Goal: Transaction & Acquisition: Purchase product/service

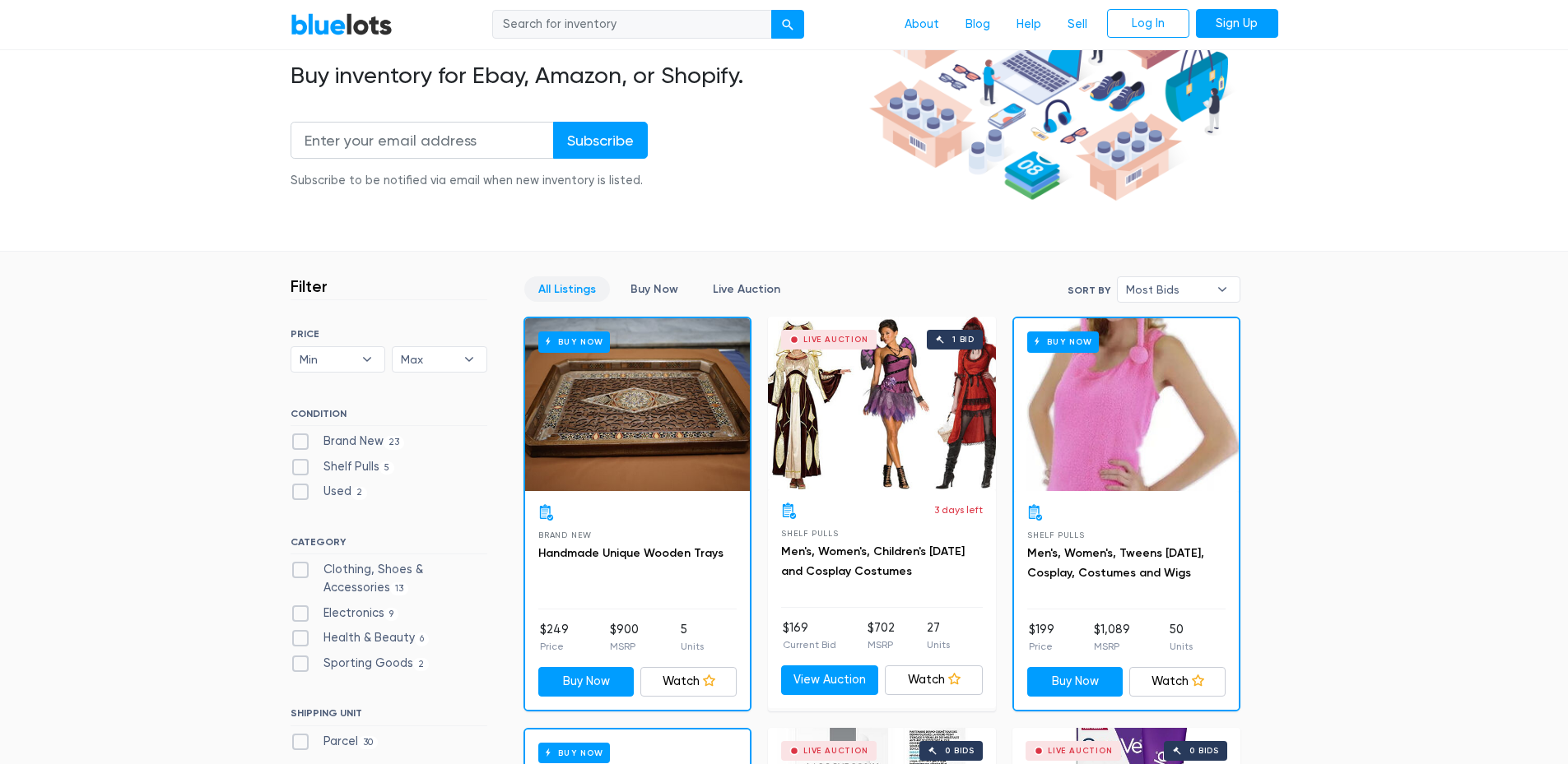
scroll to position [329, 0]
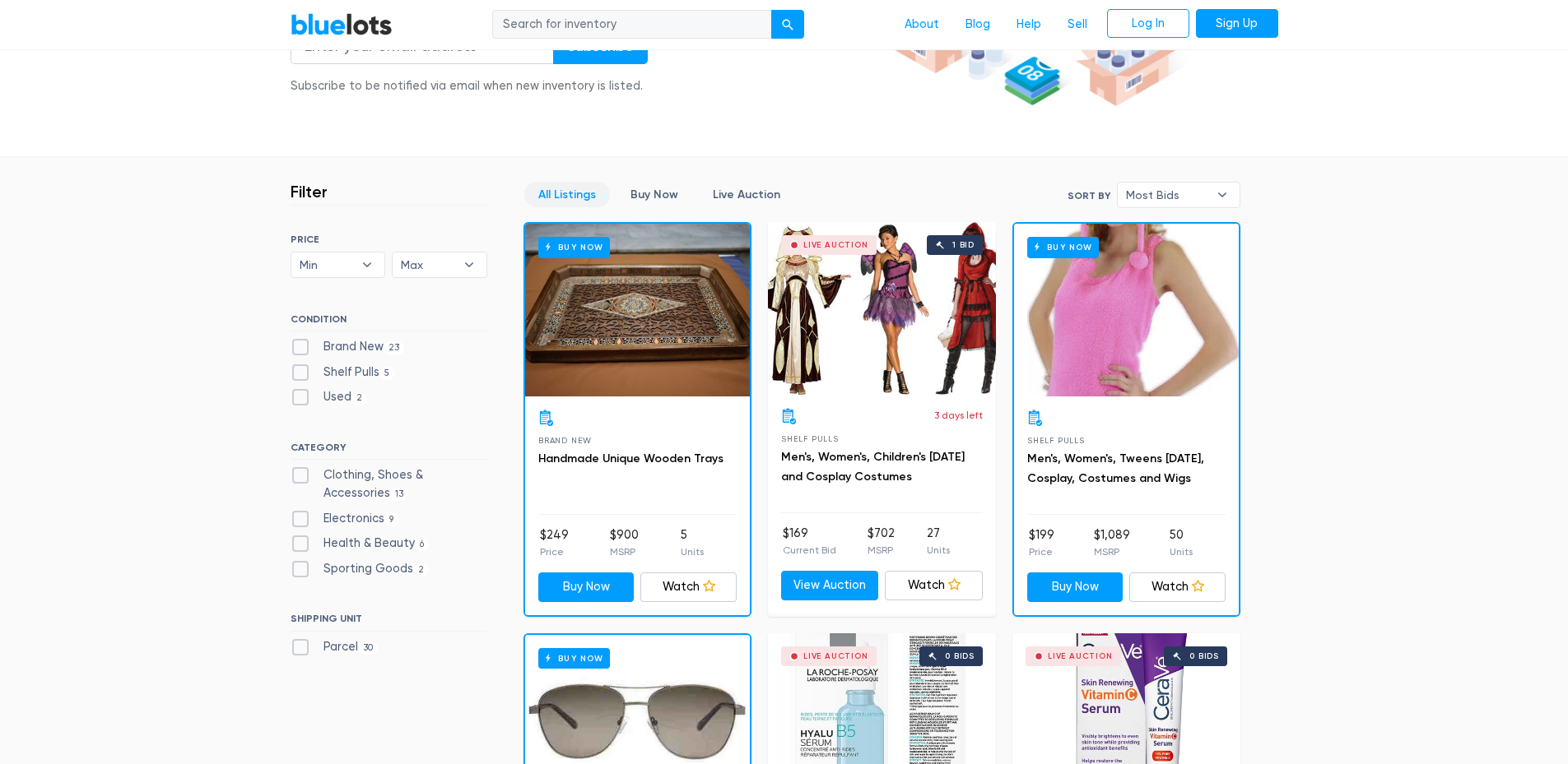
click at [298, 471] on label "Clothing, Shoes & Accessories 13" at bounding box center [389, 484] width 197 height 35
click at [298, 471] on Accessories"] "Clothing, Shoes & Accessories 13" at bounding box center [296, 472] width 11 height 11
checkbox Accessories"] "true"
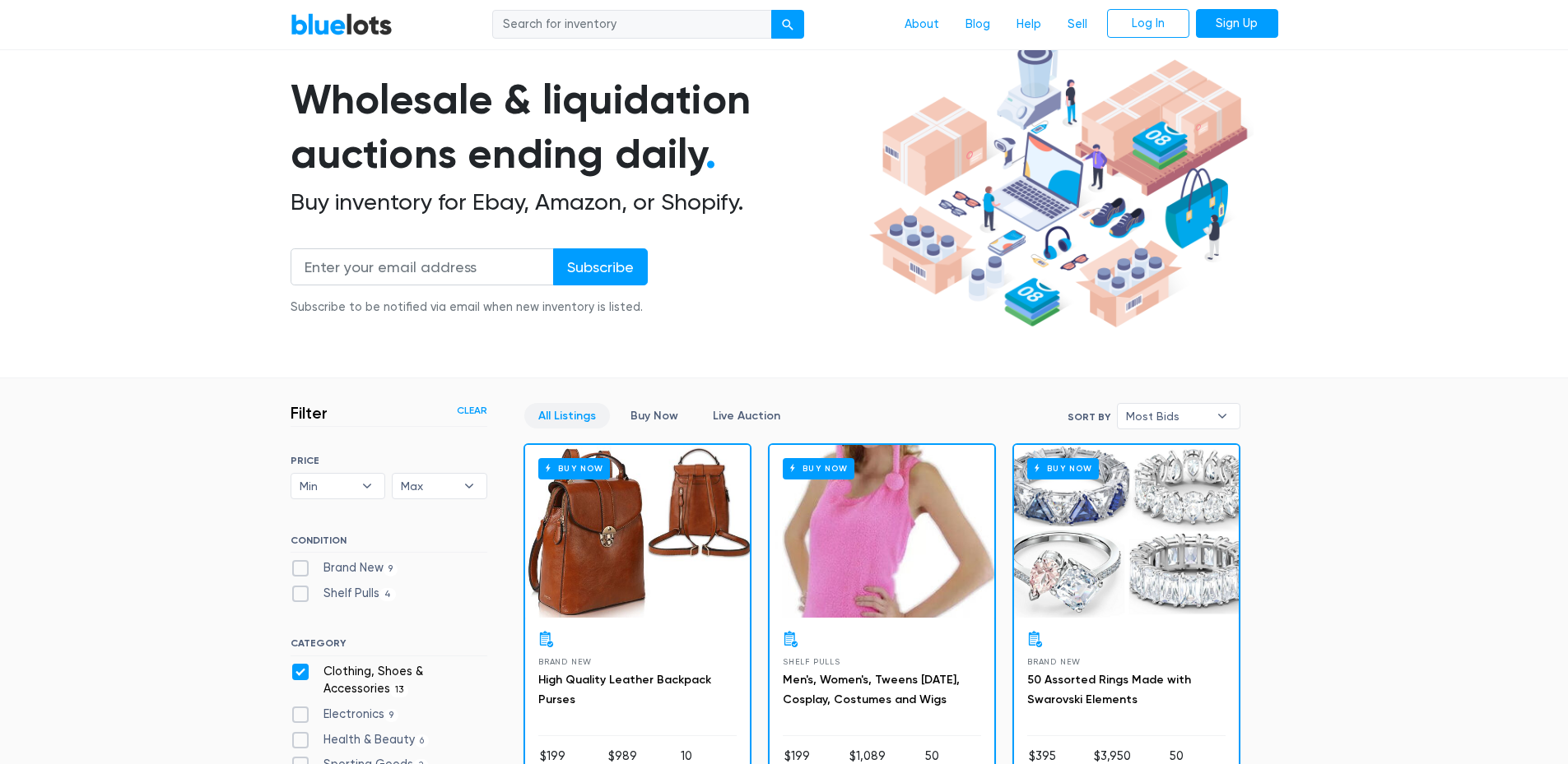
scroll to position [355, 0]
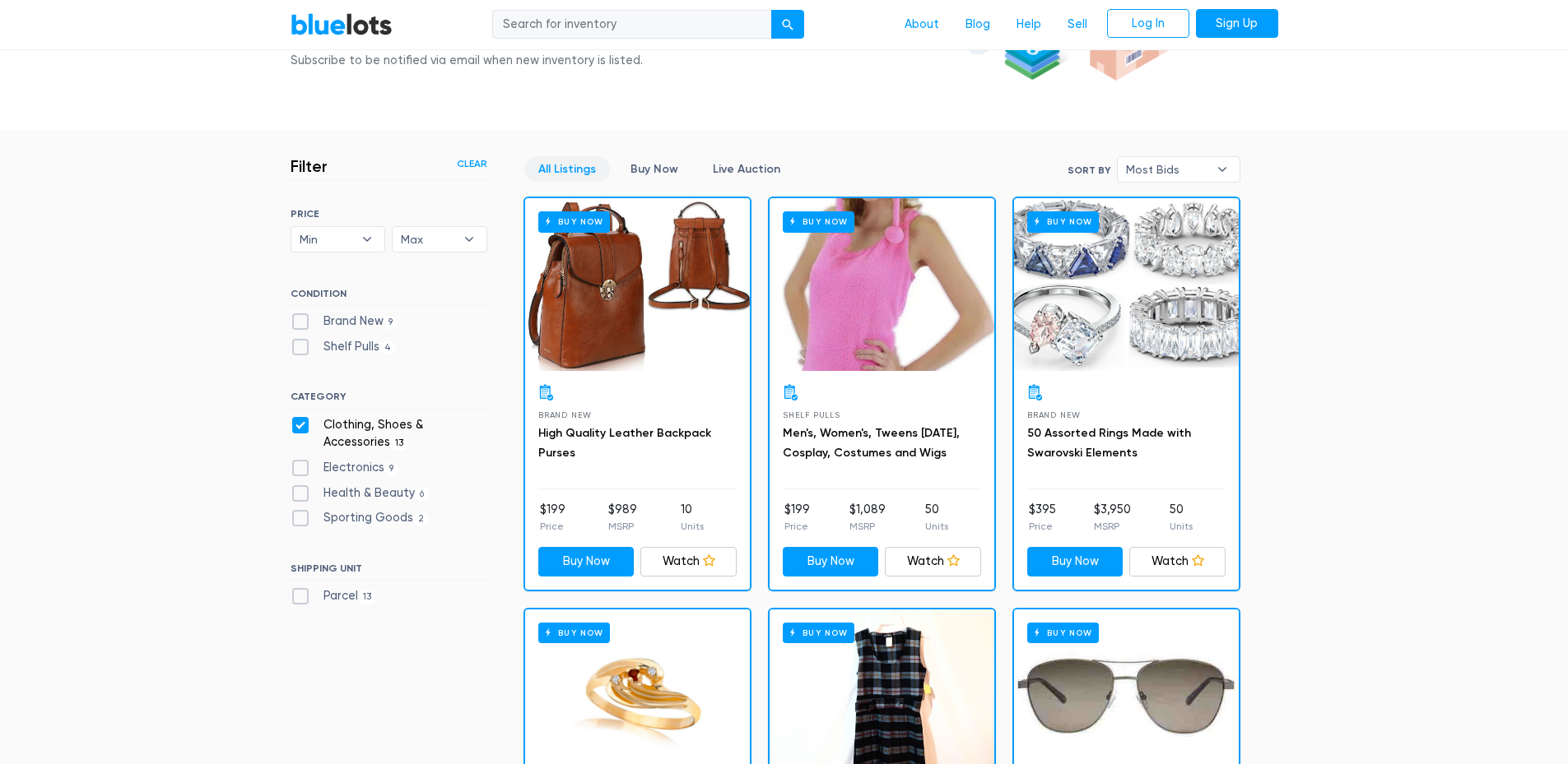
click at [301, 601] on label "Parcel 13" at bounding box center [333, 596] width 86 height 18
click at [301, 598] on input "Parcel 13" at bounding box center [296, 592] width 11 height 11
checkbox input "true"
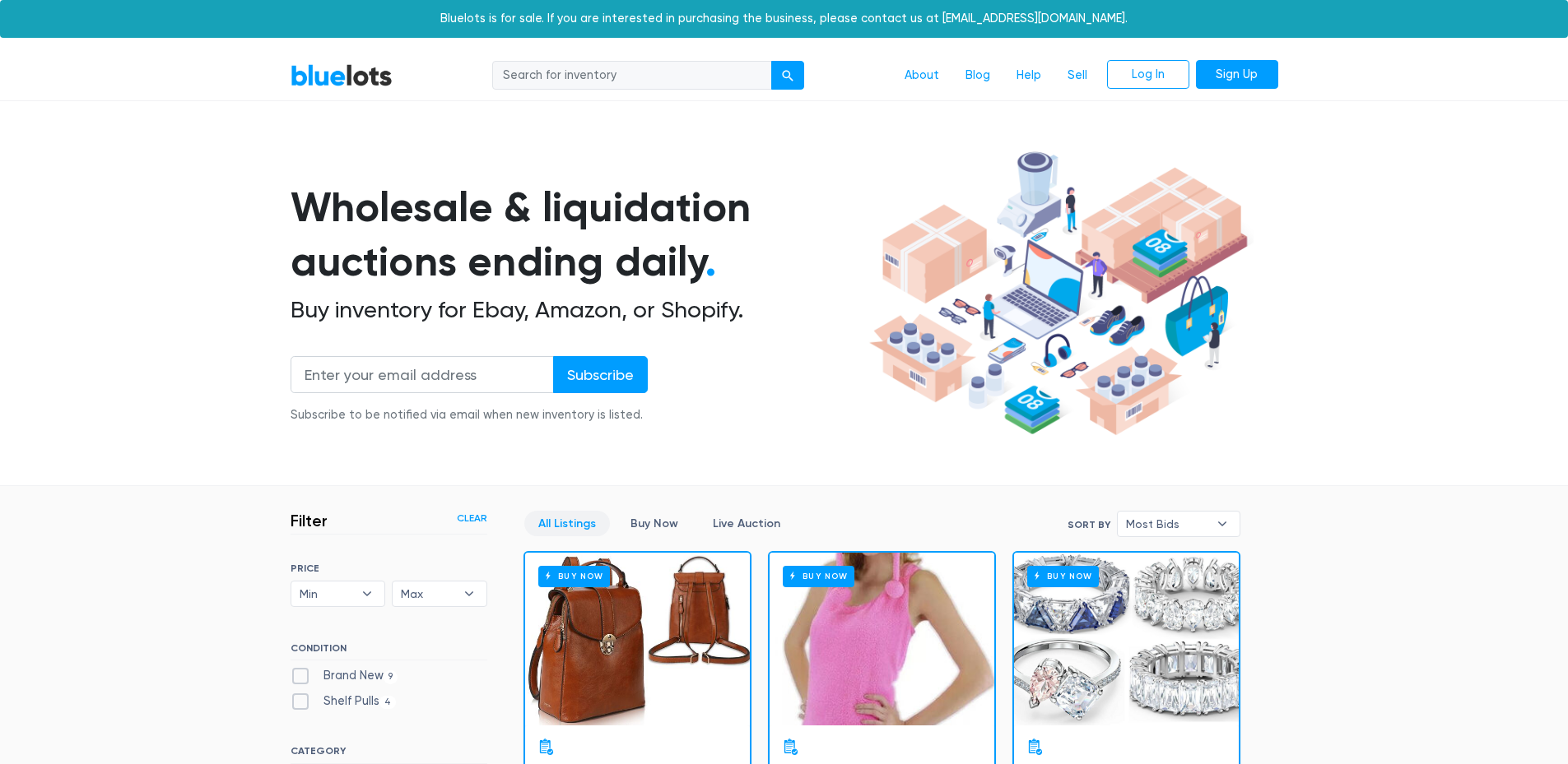
scroll to position [442, 0]
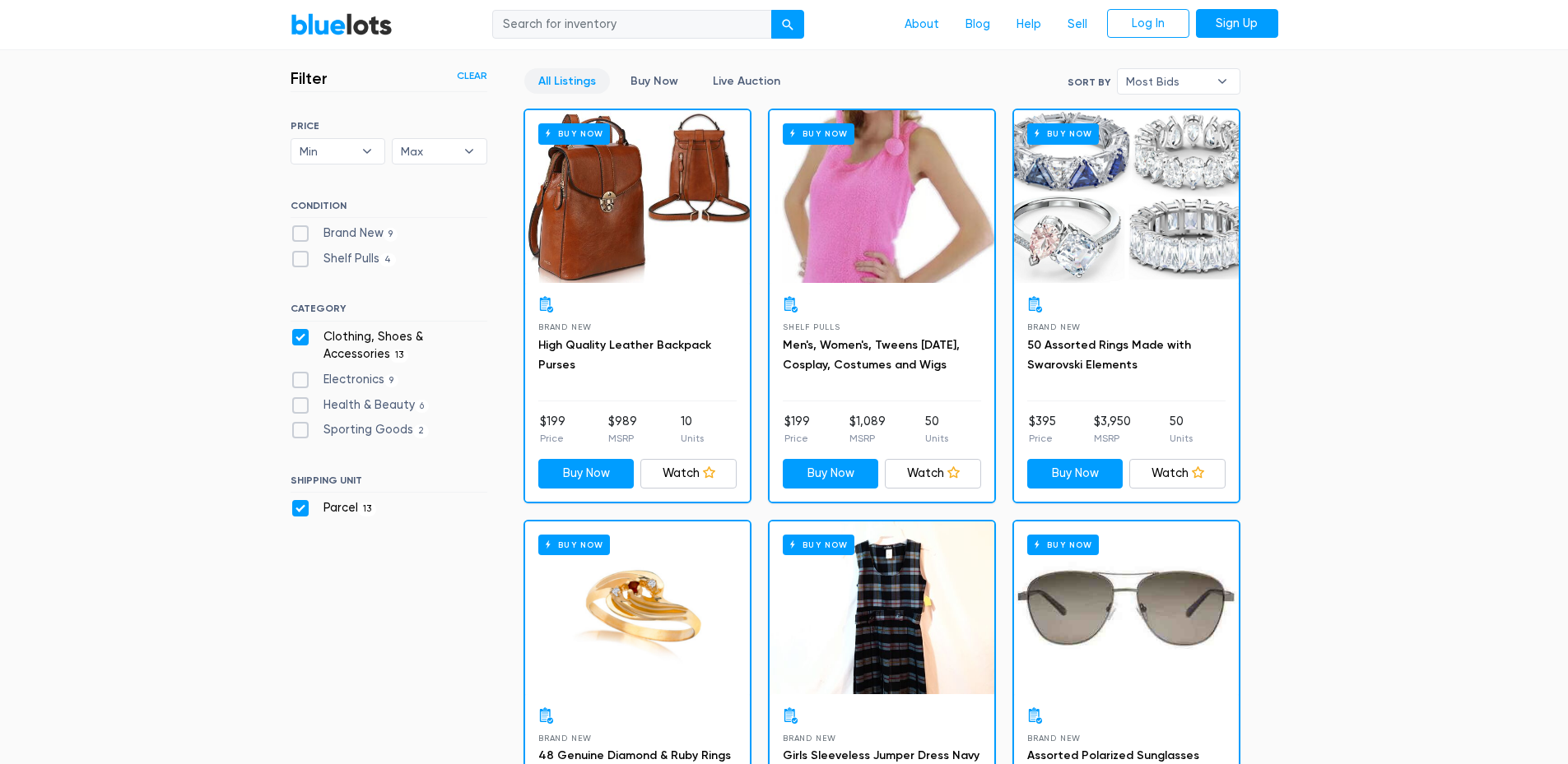
click at [302, 339] on label "Clothing, Shoes & Accessories 13" at bounding box center [389, 346] width 197 height 35
click at [302, 339] on Accessories"] "Clothing, Shoes & Accessories 13" at bounding box center [296, 333] width 11 height 11
checkbox Accessories"] "false"
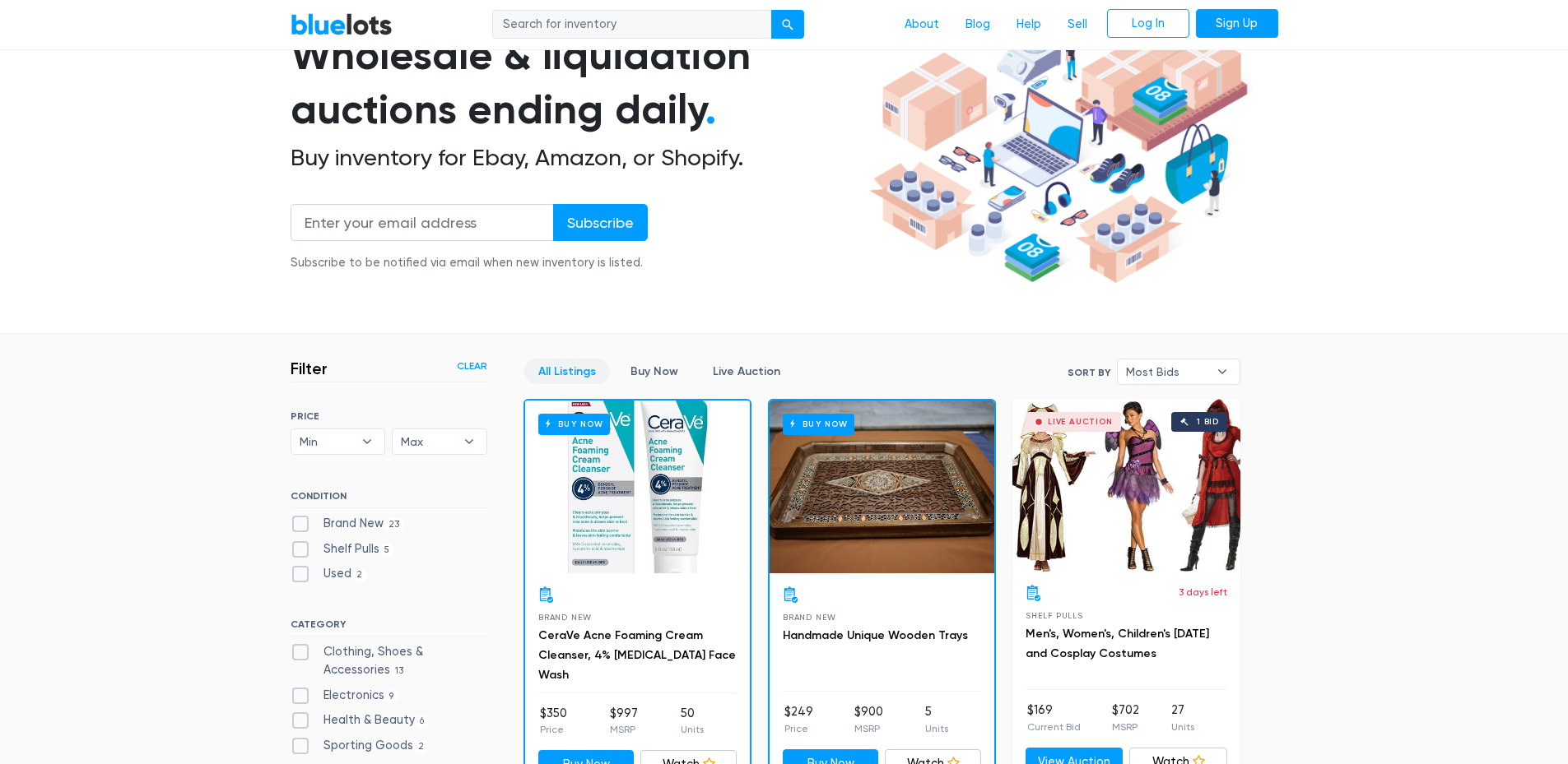
scroll to position [329, 0]
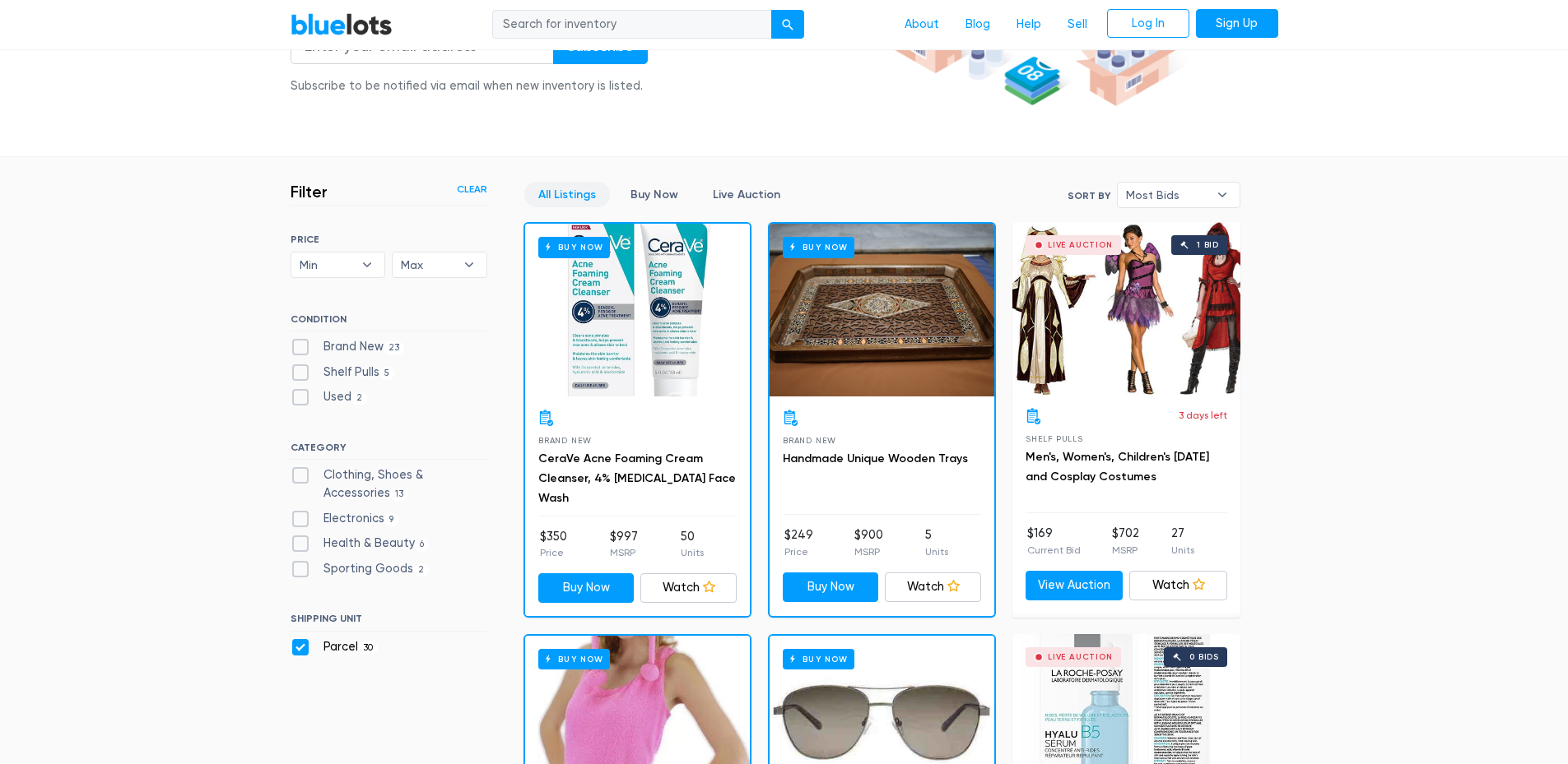
click at [297, 344] on label "Brand New 23" at bounding box center [348, 347] width 114 height 18
click at [297, 344] on New"] "Brand New 23" at bounding box center [296, 343] width 11 height 11
checkbox New"] "true"
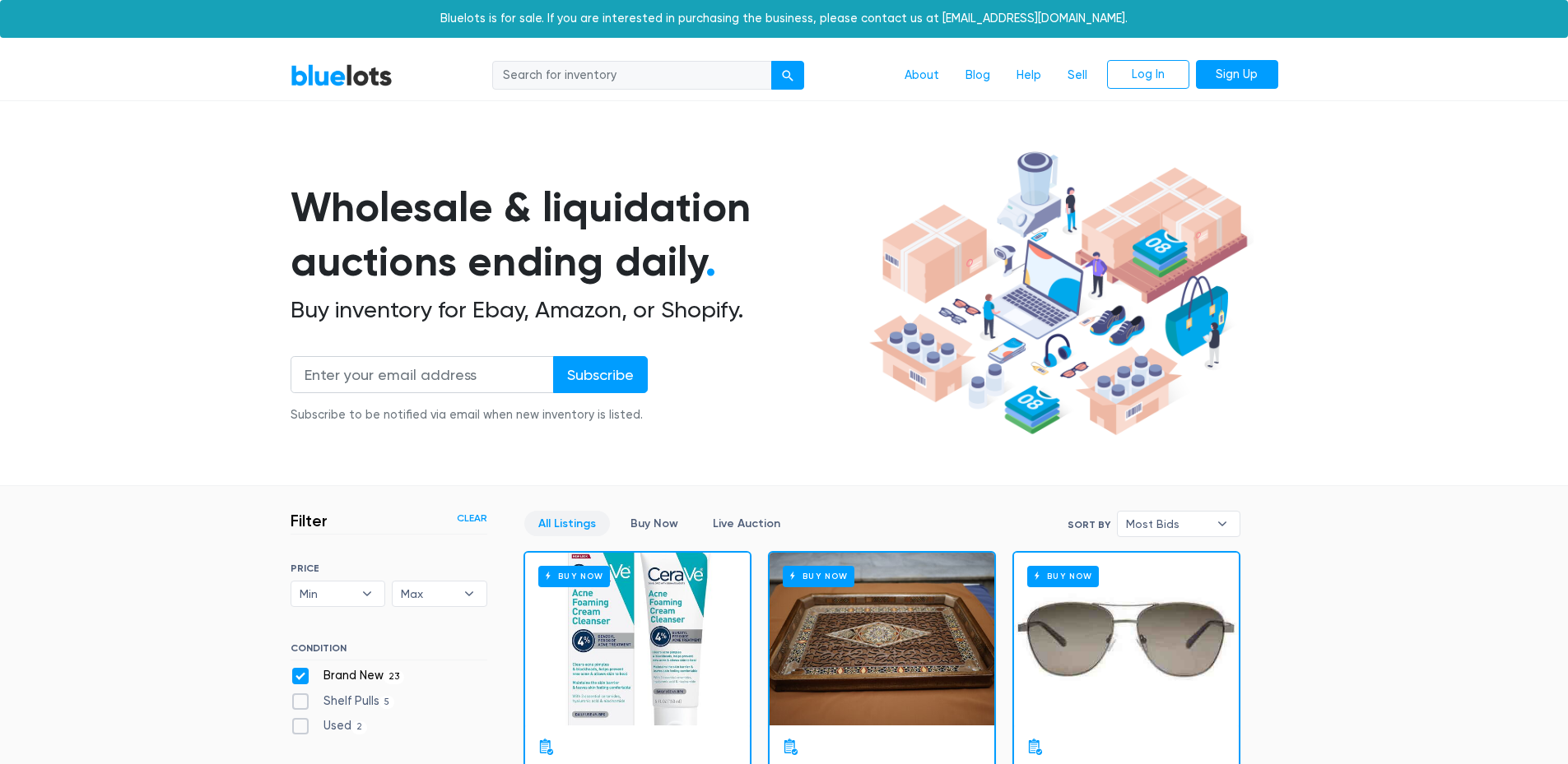
scroll to position [442, 0]
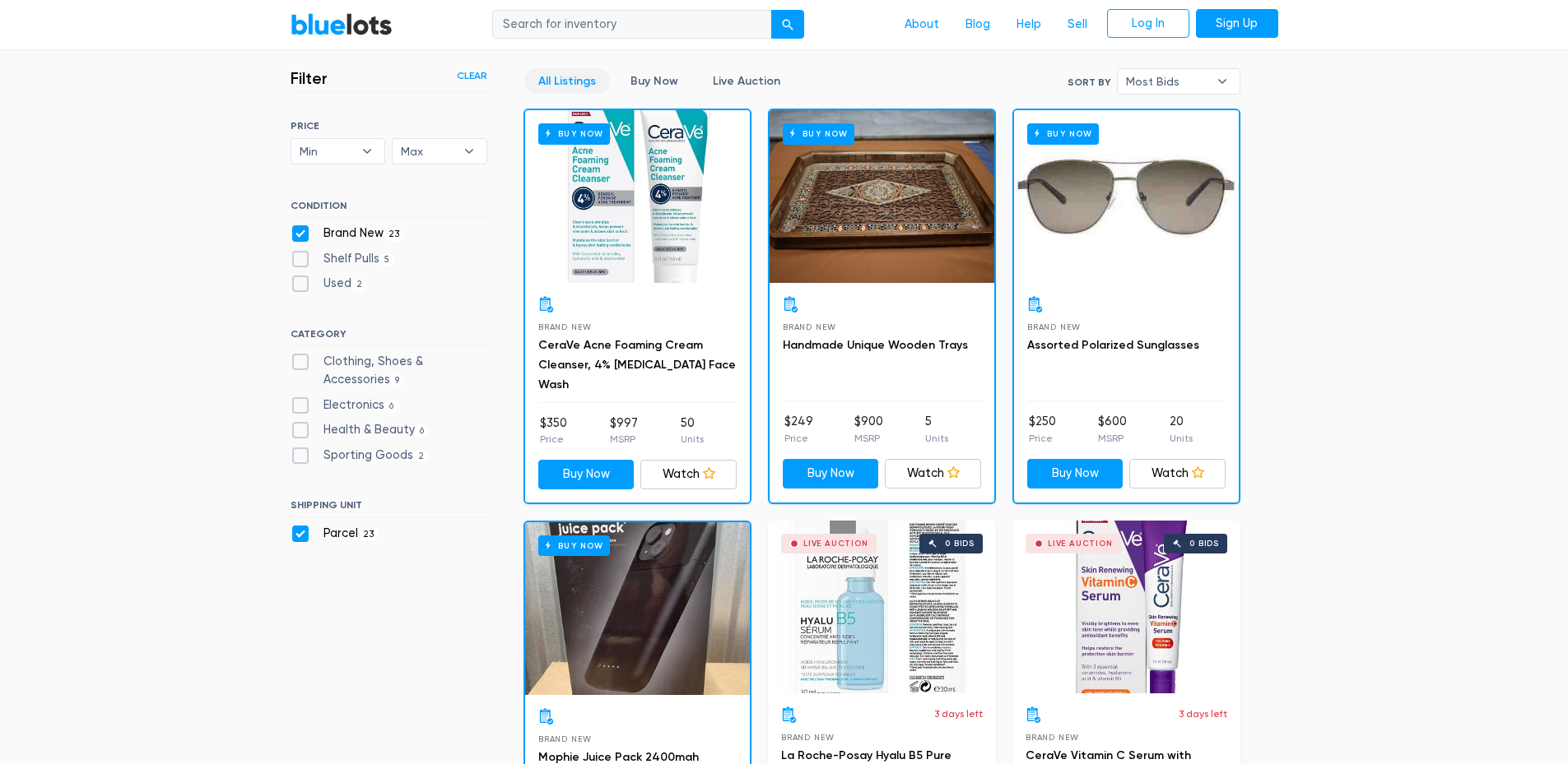
click at [296, 537] on label "Parcel 23" at bounding box center [335, 534] width 89 height 18
click at [296, 535] on input "Parcel 23" at bounding box center [296, 530] width 11 height 11
checkbox input "false"
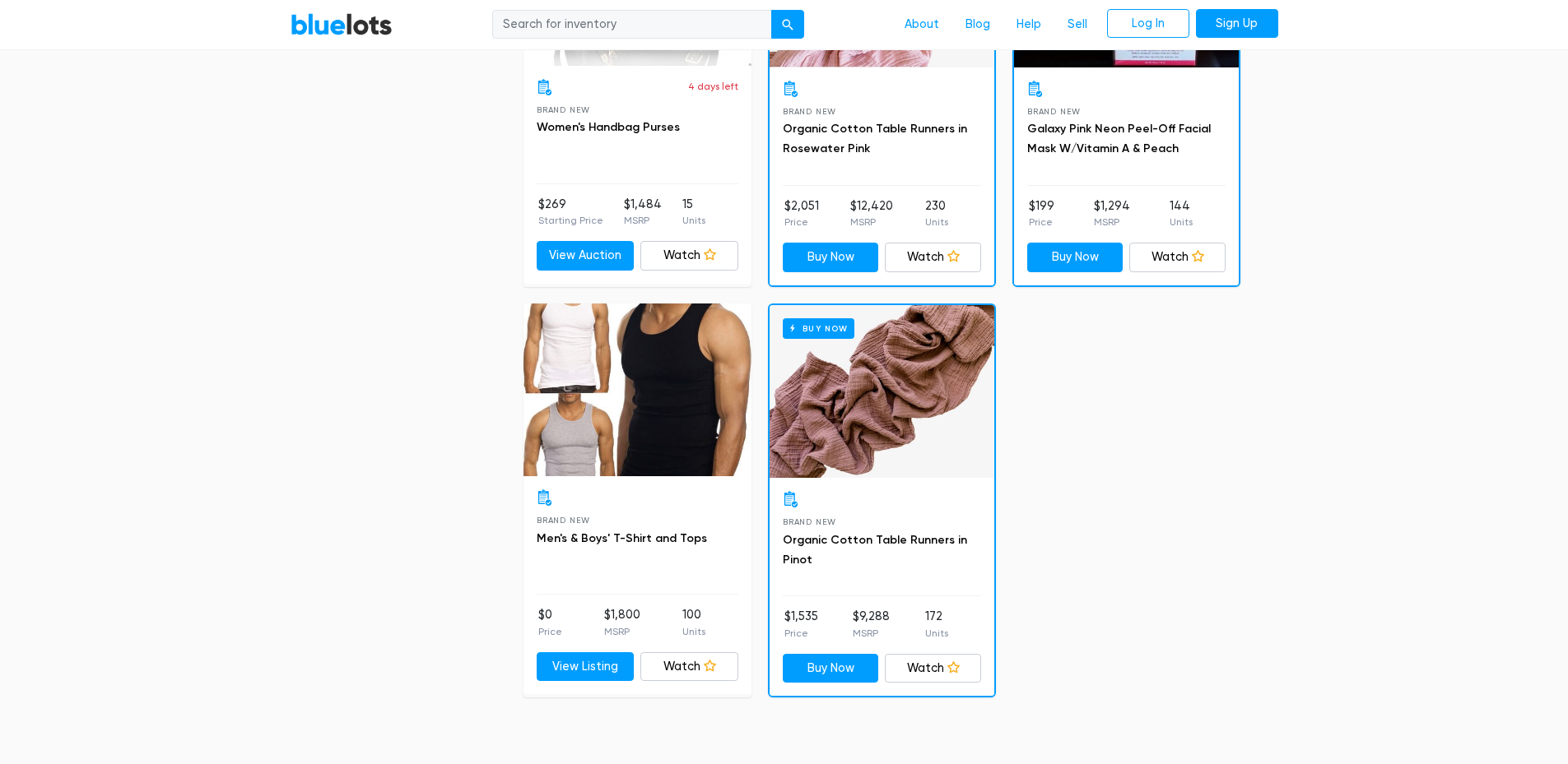
scroll to position [3979, 0]
